Goal: Information Seeking & Learning: Learn about a topic

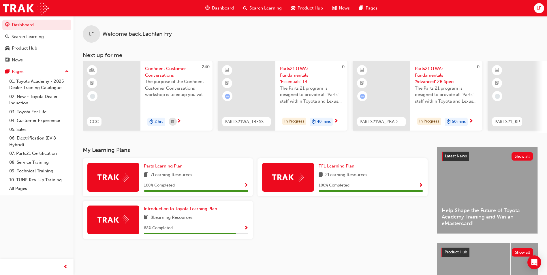
click at [266, 10] on span "Search Learning" at bounding box center [266, 8] width 32 height 7
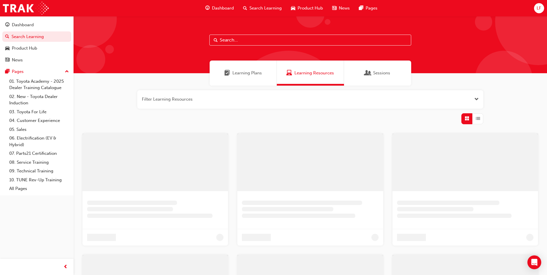
click at [213, 95] on button "button" at bounding box center [310, 99] width 346 height 18
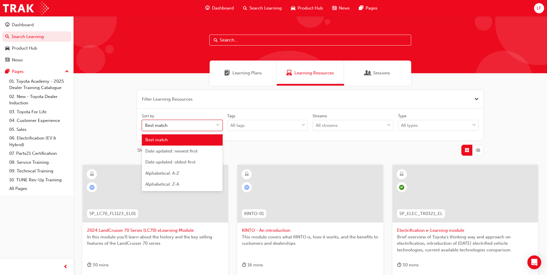
click at [172, 125] on div "Best match" at bounding box center [178, 126] width 72 height 10
click at [146, 125] on input "Sort by option Best match focused, 1 of 5. 5 results available. Use Up and Down…" at bounding box center [145, 125] width 1 height 5
click at [172, 150] on span "Date updated: newest first" at bounding box center [171, 151] width 52 height 5
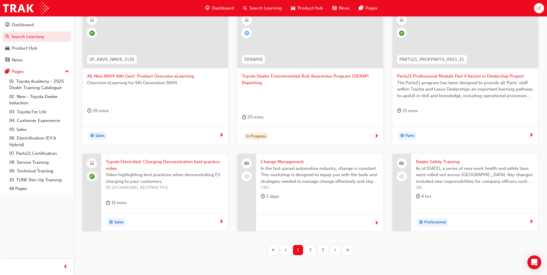
scroll to position [144, 0]
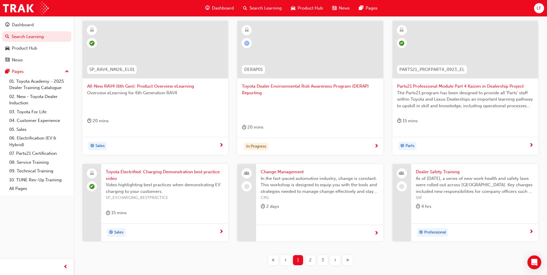
click at [497, 87] on span "Parts21 Professional Module Part 4 Kaizen in Dealership Project" at bounding box center [465, 86] width 136 height 7
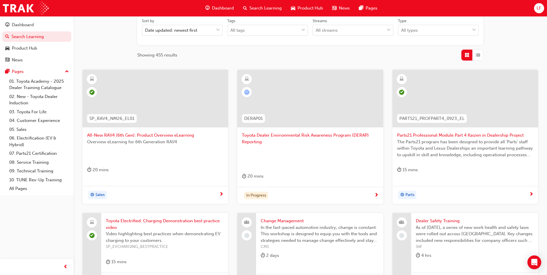
scroll to position [95, 0]
